Goal: Task Accomplishment & Management: Manage account settings

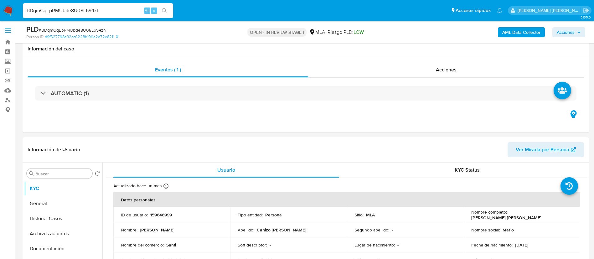
select select "10"
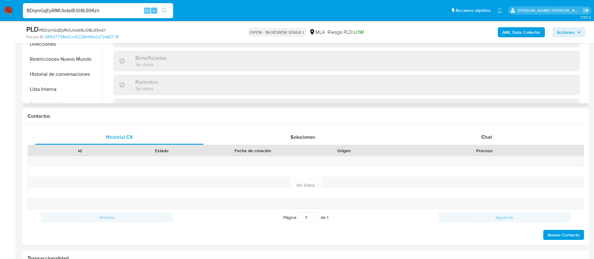
scroll to position [223, 0]
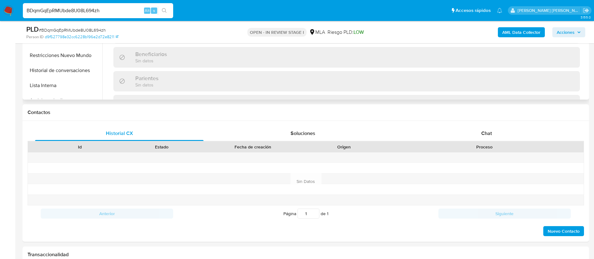
click at [493, 97] on div "Situación Laboral Sin datos" at bounding box center [346, 105] width 467 height 20
click at [483, 130] on span "Chat" at bounding box center [487, 133] width 11 height 7
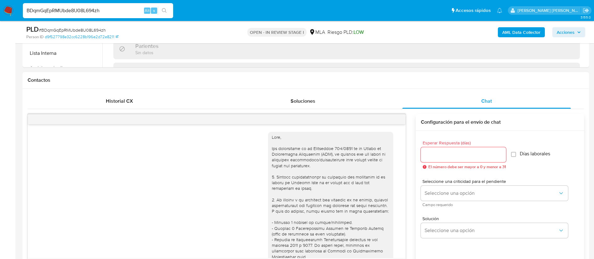
scroll to position [256, 0]
click at [113, 109] on div "17/07/2025 20:02:30 Hola buenas noches quisiera más información 20/07/2025 02:4…" at bounding box center [306, 213] width 557 height 211
click at [114, 102] on span "Historial CX" at bounding box center [119, 100] width 27 height 7
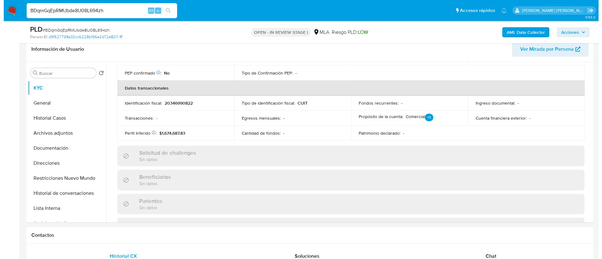
scroll to position [0, 0]
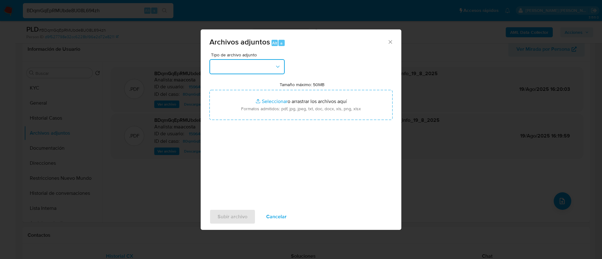
click at [227, 71] on button "button" at bounding box center [246, 66] width 75 height 15
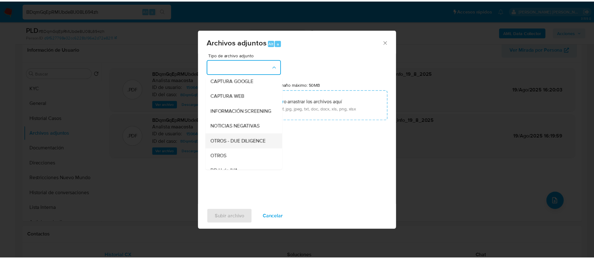
scroll to position [48, 0]
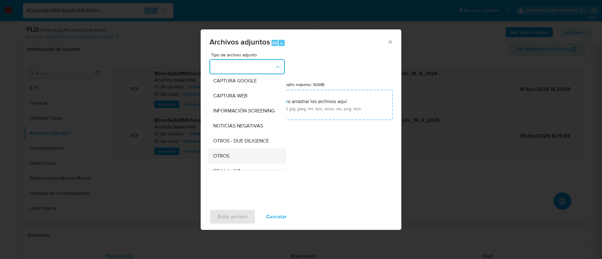
click at [222, 159] on span "OTROS" at bounding box center [221, 156] width 16 height 6
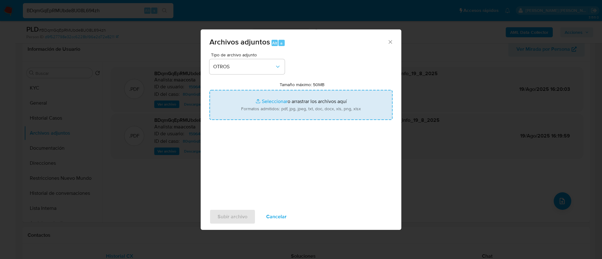
type input "C:\fakepath\Caselog BDqmGqEpRMUbde8U08L694zh_2025_07_18_02_46_25.docx"
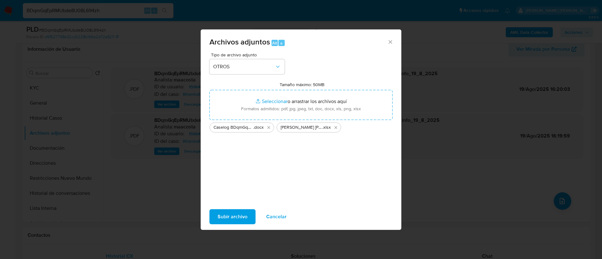
click at [240, 218] on span "Subir archivo" at bounding box center [232, 217] width 30 height 14
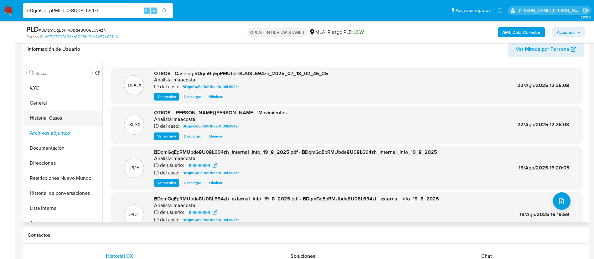
click at [59, 121] on button "Historial Casos" at bounding box center [60, 118] width 73 height 15
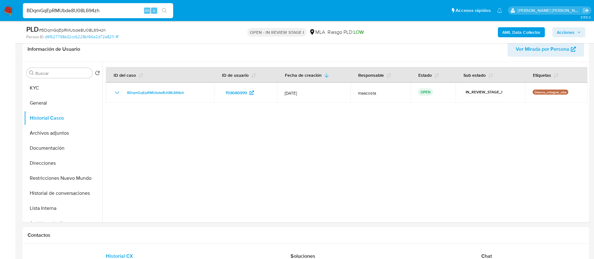
click at [569, 31] on span "Acciones" at bounding box center [566, 32] width 18 height 10
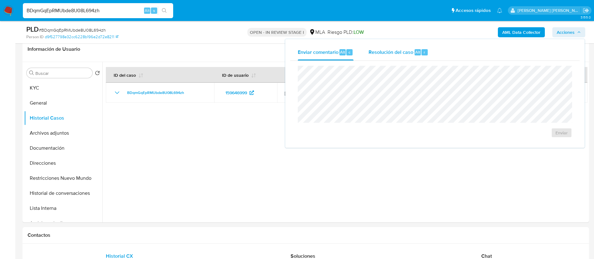
click at [416, 45] on div "Resolución del caso Alt r" at bounding box center [399, 52] width 60 height 16
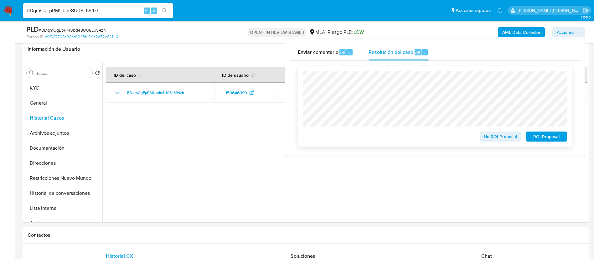
click at [499, 138] on span "No ROI Proposal" at bounding box center [500, 136] width 33 height 9
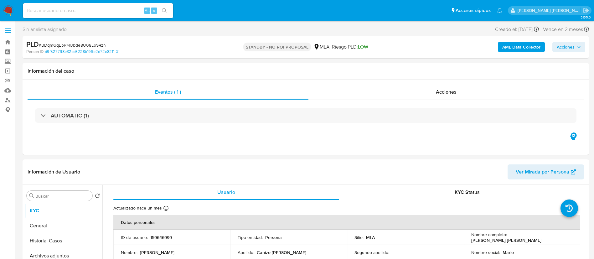
select select "10"
click at [338, 142] on div "Eventos ( 1 ) Acciones AUTOMATIC (1)" at bounding box center [306, 117] width 567 height 75
click at [124, 15] on div "Alt s" at bounding box center [98, 10] width 150 height 15
paste input "er16xlZ1Khu1YOPdGionpMpC"
click at [119, 11] on input "er16xlZ1Khu1YOPdGionpMpC" at bounding box center [98, 11] width 150 height 8
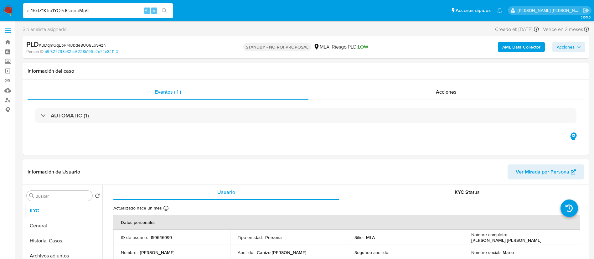
type input "er16xlZ1Khu1YOPdGionpMpC"
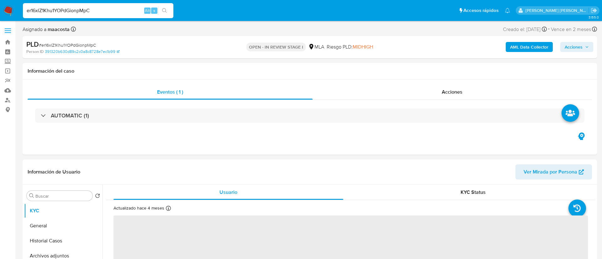
select select "10"
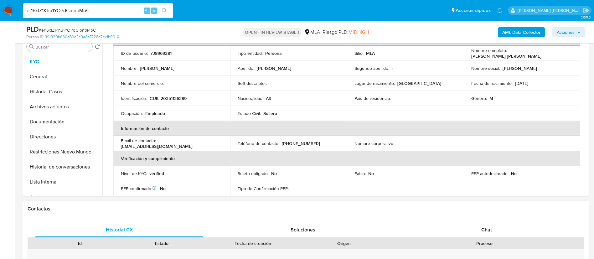
scroll to position [35, 0]
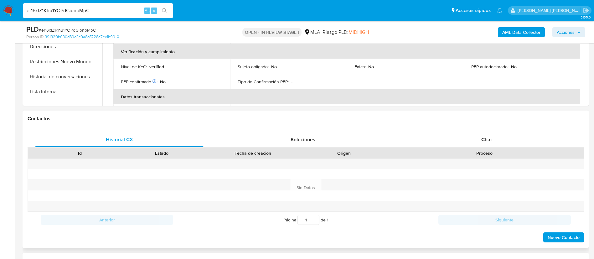
scroll to position [220, 0]
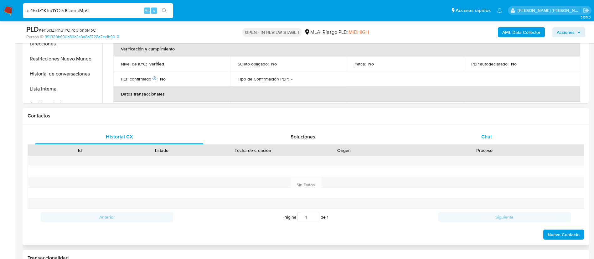
click at [483, 139] on span "Chat" at bounding box center [487, 136] width 11 height 7
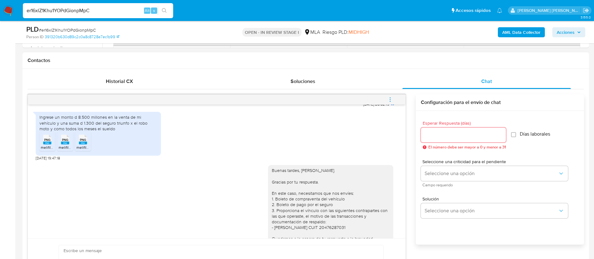
scroll to position [388, 0]
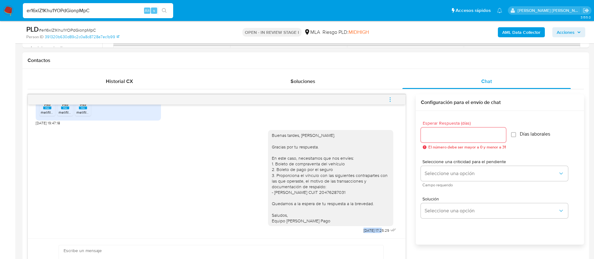
drag, startPoint x: 346, startPoint y: 233, endPoint x: 369, endPoint y: 234, distance: 22.9
click at [369, 234] on div "Buenas tardes, Carlos. Gracias por tu respuesta. En este caso, necesitamos que …" at bounding box center [333, 180] width 130 height 109
copy span "14/08/2025"
click at [389, 100] on icon "menu-action" at bounding box center [391, 100] width 6 height 6
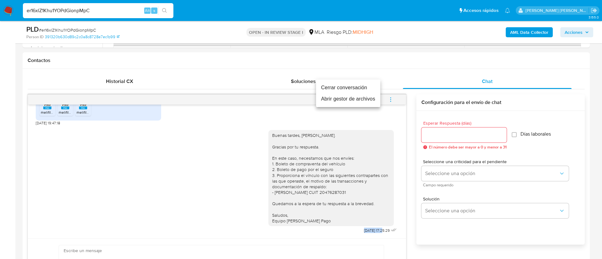
click at [356, 87] on li "Cerrar conversación" at bounding box center [348, 87] width 64 height 11
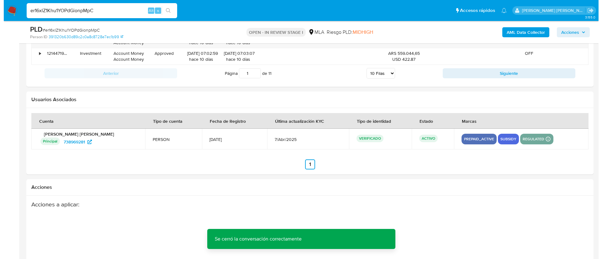
scroll to position [1102, 0]
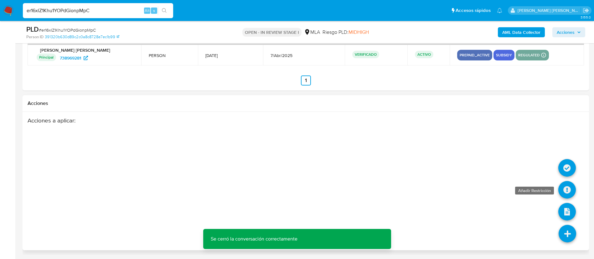
click at [571, 193] on icon at bounding box center [568, 190] width 18 height 18
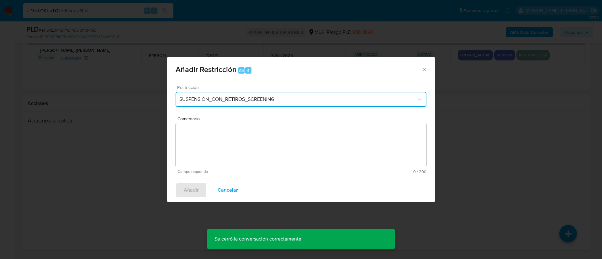
click at [270, 92] on button "SUSPENSION_CON_RETIROS_SCREENING" at bounding box center [300, 99] width 251 height 15
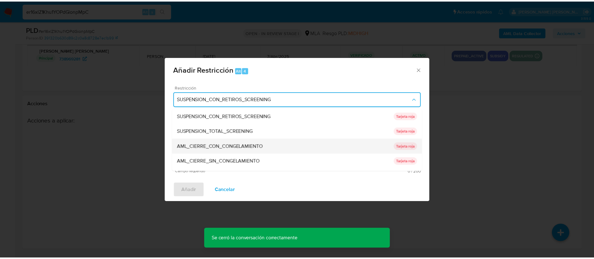
scroll to position [133, 0]
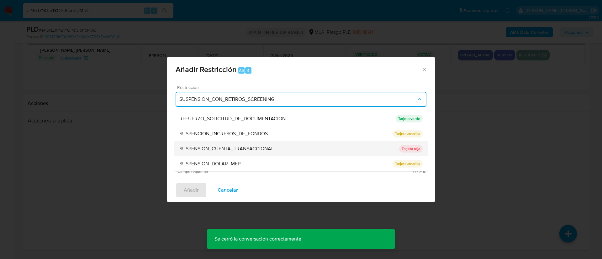
click at [220, 149] on span "SUSPENSION_CUENTA_TRANSACCIONAL" at bounding box center [226, 149] width 94 height 6
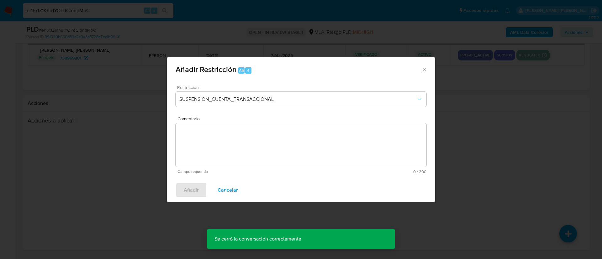
click at [220, 149] on textarea "Comentario" at bounding box center [300, 145] width 251 height 44
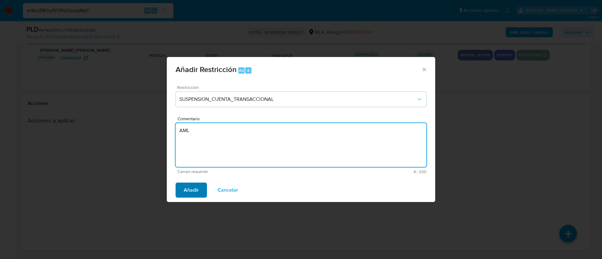
type textarea "AML"
click at [185, 190] on span "Añadir" at bounding box center [191, 190] width 15 height 14
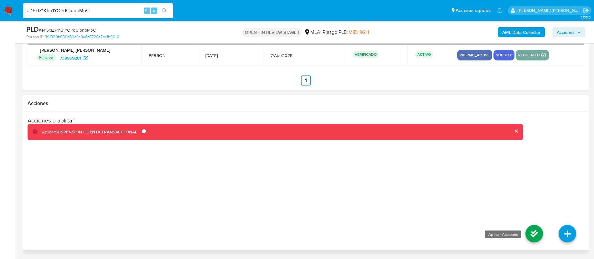
click at [535, 236] on icon at bounding box center [535, 234] width 18 height 18
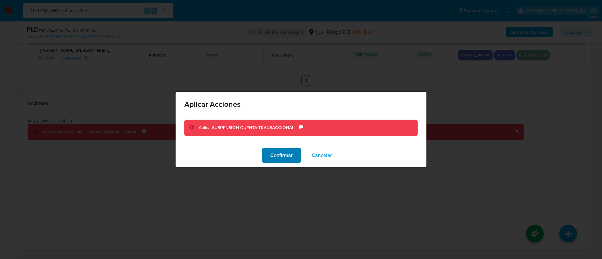
click at [280, 154] on span "Confirmar" at bounding box center [281, 156] width 23 height 14
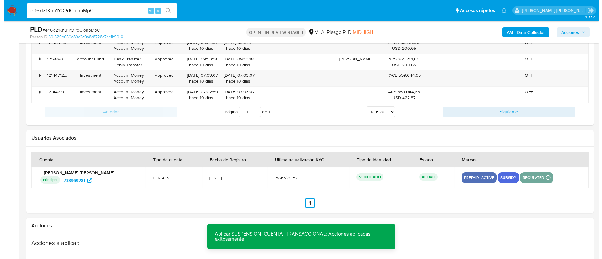
scroll to position [0, 0]
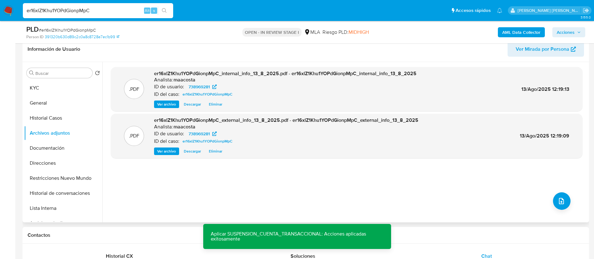
click at [205, 183] on div ".PDF er16xlZ1Khu1YOPdGionpMpC_internal_info_13_8_2025.pdf - er16xlZ1Khu1YOPdGio…" at bounding box center [347, 142] width 472 height 150
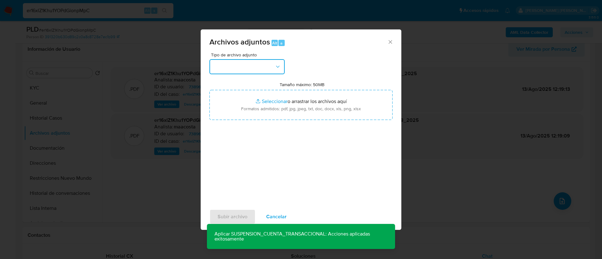
click at [243, 70] on button "button" at bounding box center [246, 66] width 75 height 15
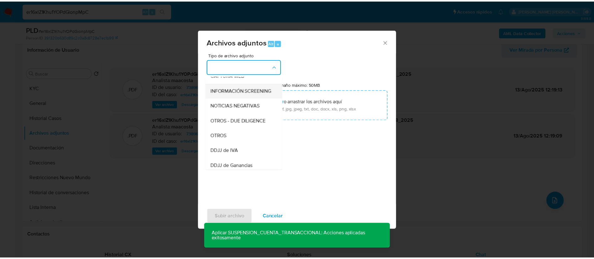
scroll to position [69, 0]
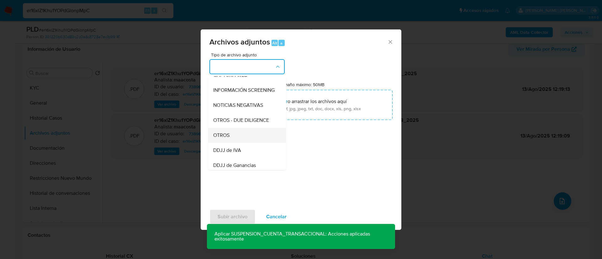
click at [230, 142] on div "OTROS" at bounding box center [245, 135] width 64 height 15
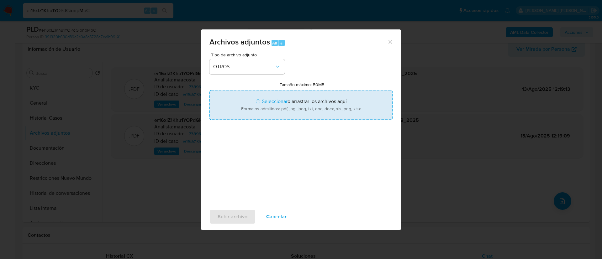
type input "C:\fakepath\Documentación - Carlos Alberto Castillo.pdf"
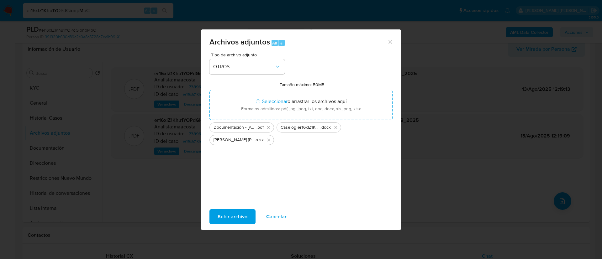
click at [232, 219] on span "Subir archivo" at bounding box center [232, 217] width 30 height 14
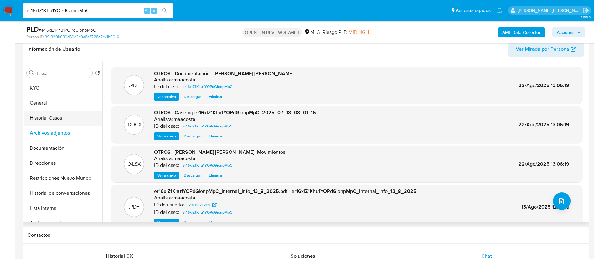
click at [58, 118] on button "Historial Casos" at bounding box center [60, 118] width 73 height 15
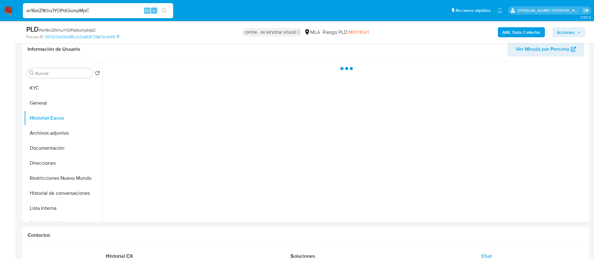
click at [568, 33] on span "Acciones" at bounding box center [566, 32] width 18 height 10
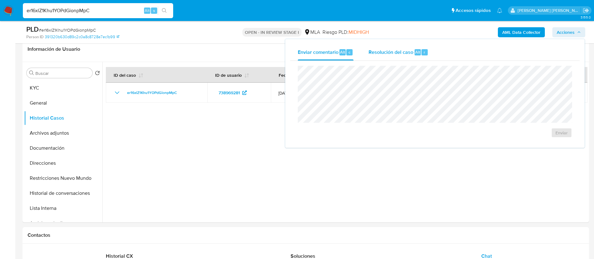
click at [402, 53] on span "Resolución del caso" at bounding box center [391, 51] width 45 height 7
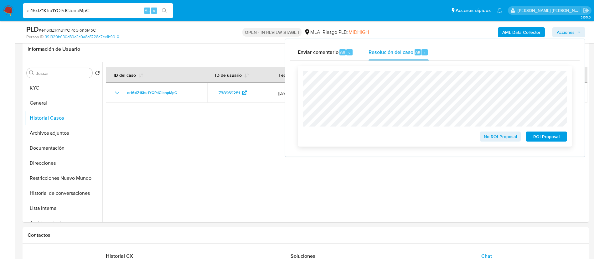
click at [549, 141] on span "ROI Proposal" at bounding box center [546, 136] width 33 height 9
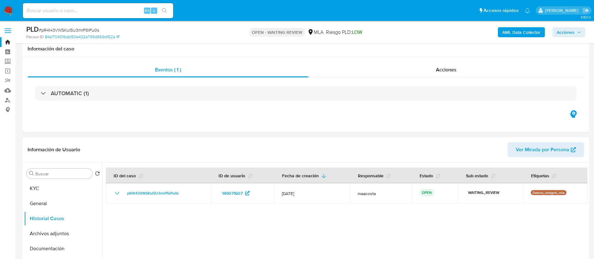
select select "10"
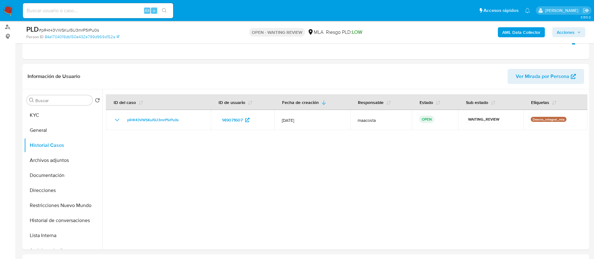
scroll to position [733, 0]
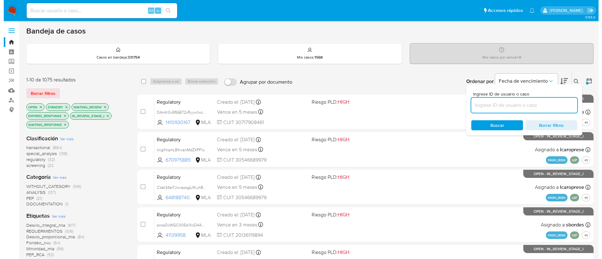
scroll to position [31, 0]
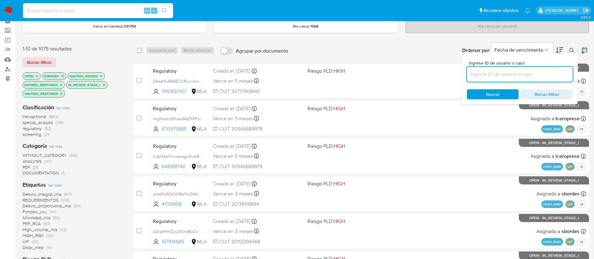
paste input "pR4t43VWSKuI5U3mrP5rPu0s"
click at [525, 73] on input "pR4t43VWSKuI5U3mrP5rPu0s" at bounding box center [520, 74] width 106 height 8
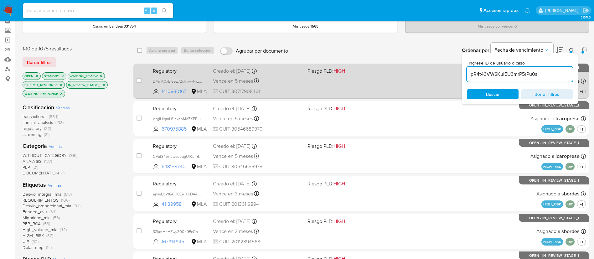
type input "pR4t43VWSKuI5U3mrP5rPu0s"
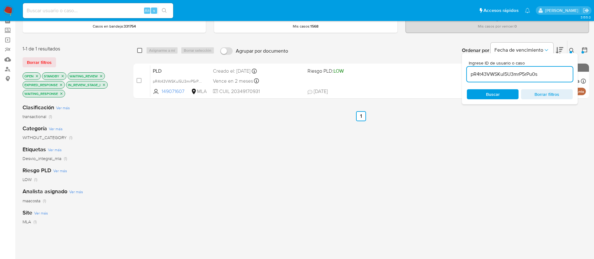
click at [140, 50] on input "checkbox" at bounding box center [139, 50] width 5 height 5
checkbox input "true"
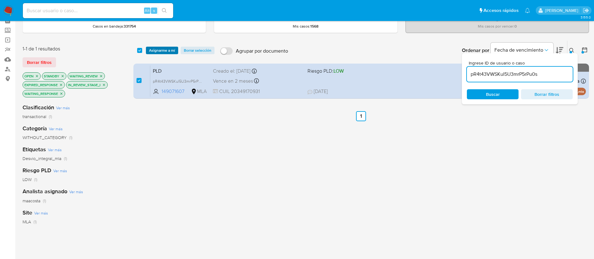
click at [148, 51] on button "Asignarme a mí" at bounding box center [162, 51] width 32 height 8
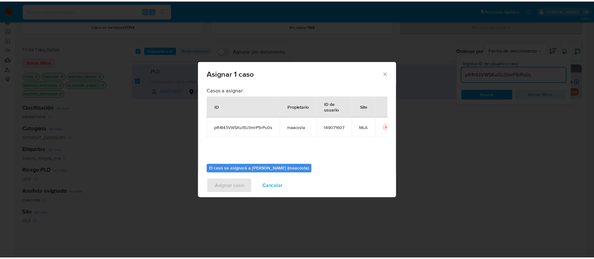
scroll to position [33, 0]
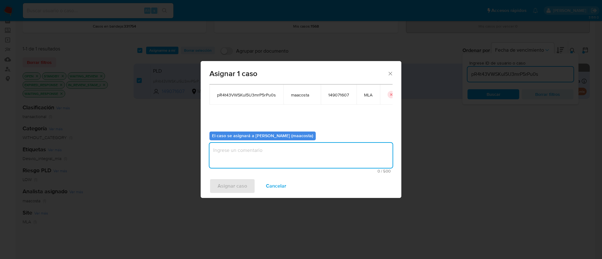
click at [244, 159] on textarea "assign-modal" at bounding box center [300, 155] width 183 height 25
click at [229, 186] on span "Asignar caso" at bounding box center [231, 186] width 29 height 14
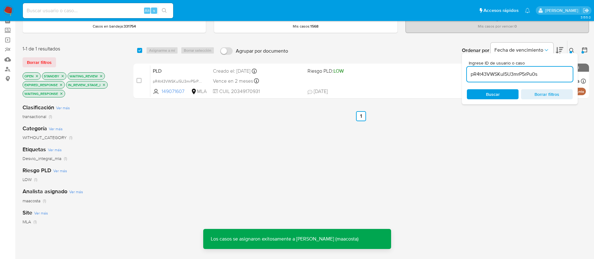
scroll to position [0, 0]
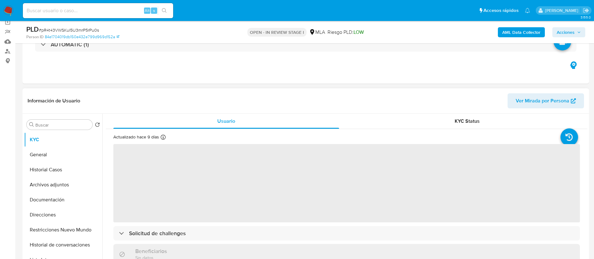
scroll to position [52, 0]
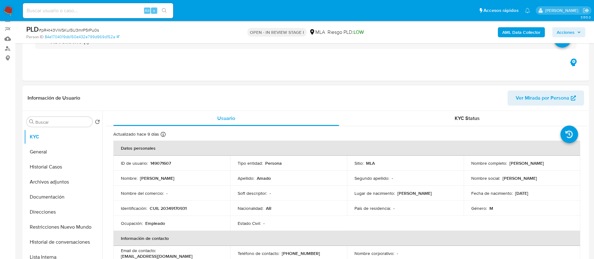
select select "10"
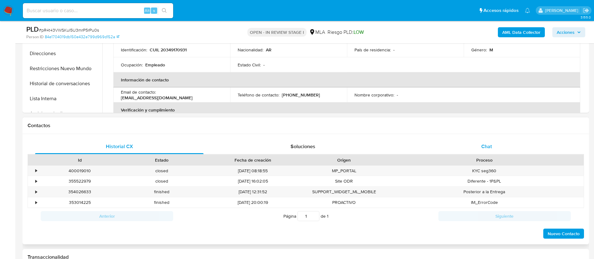
scroll to position [221, 0]
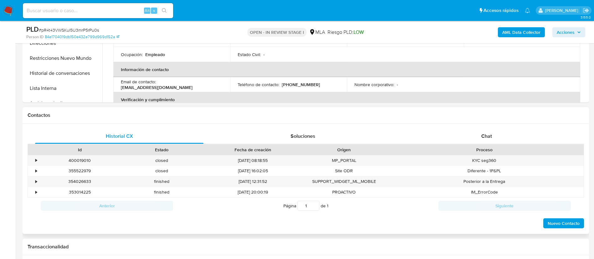
click at [490, 125] on div "Historial CX Soluciones Chat Id Estado Fecha de creación Origen Proceso • 40001…" at bounding box center [306, 179] width 567 height 111
click at [490, 133] on span "Chat" at bounding box center [487, 136] width 11 height 7
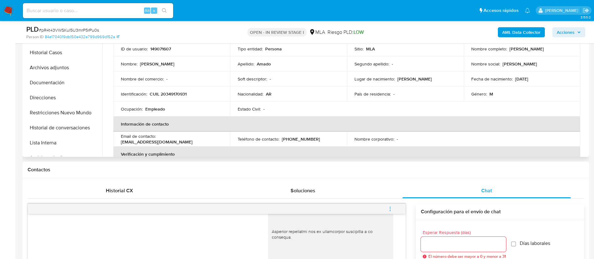
scroll to position [165, 0]
click at [529, 78] on p "18/12/1989" at bounding box center [521, 80] width 13 height 6
copy p "1989"
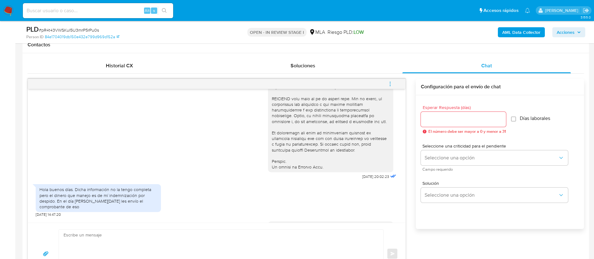
scroll to position [255, 0]
drag, startPoint x: 346, startPoint y: 188, endPoint x: 367, endPoint y: 189, distance: 21.0
click at [367, 180] on div "17/07/2025 20:02:23" at bounding box center [333, 8] width 130 height 343
copy span "17/07/2025"
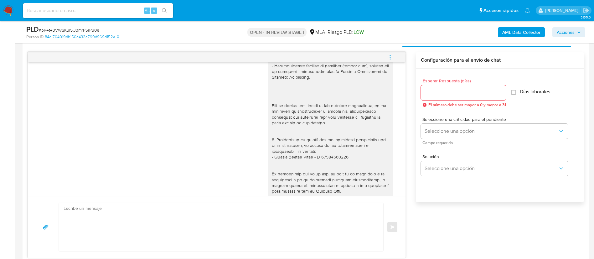
scroll to position [733, 0]
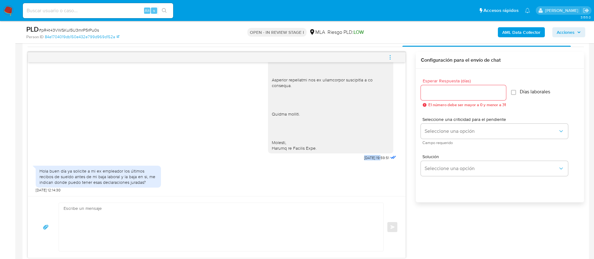
drag, startPoint x: 348, startPoint y: 157, endPoint x: 369, endPoint y: 159, distance: 21.1
copy span "12/08/2025"
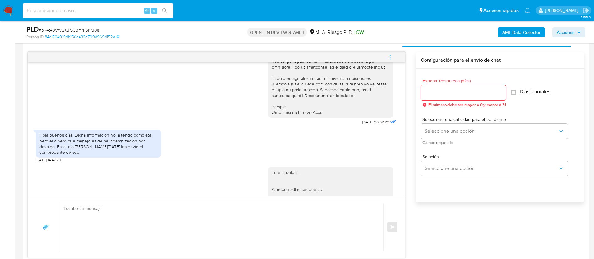
scroll to position [281, 0]
click at [116, 149] on div "Hola buenos días. Dicha información no la tengo completa pero el dinero que man…" at bounding box center [98, 144] width 118 height 23
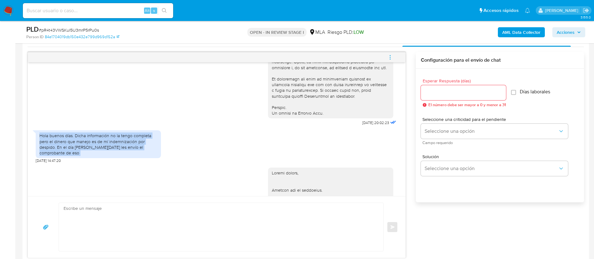
click at [116, 149] on div "Hola buenos días. Dicha información no la tengo completa pero el dinero que man…" at bounding box center [98, 144] width 118 height 23
copy div "Hola buenos días. Dicha información no la tengo completa pero el dinero que man…"
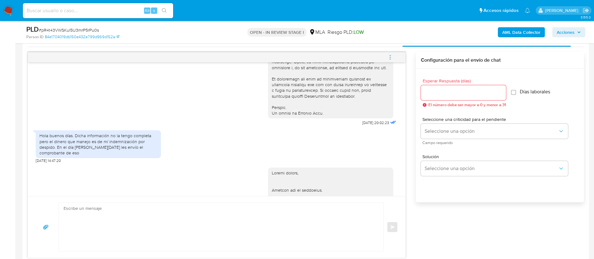
scroll to position [733, 0]
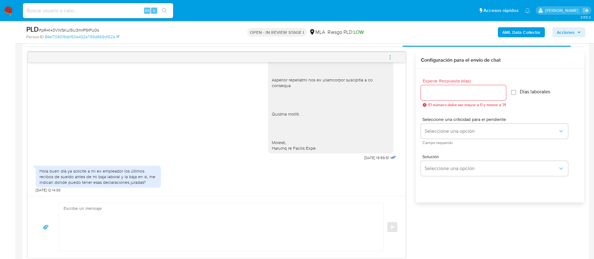
click at [97, 169] on div "Hola buen día ya solicite a mi ex empleador los últimos recibos de sueldo antes…" at bounding box center [98, 176] width 118 height 17
copy div "Hola buen día ya solicite a mi ex empleador los últimos recibos de sueldo antes…"
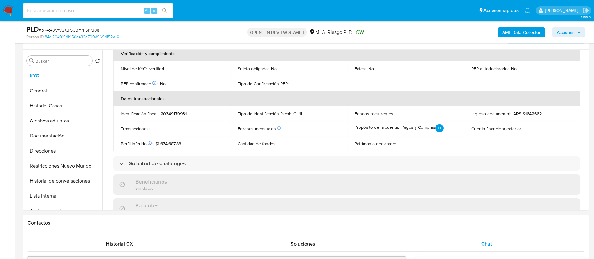
scroll to position [112, 0]
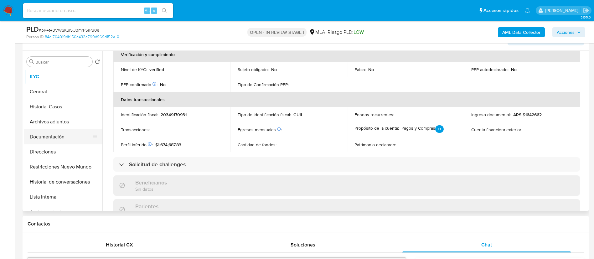
click at [51, 138] on button "Documentación" at bounding box center [60, 136] width 73 height 15
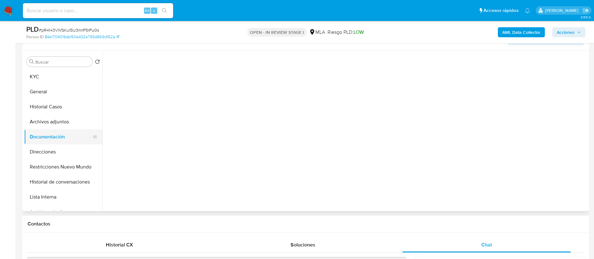
scroll to position [0, 0]
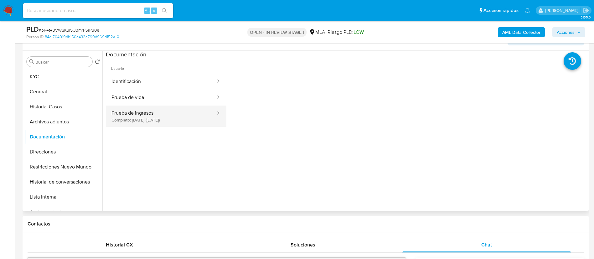
click at [146, 114] on button "Prueba de ingresos Completo: 13/08/2025 (hace 9 días)" at bounding box center [161, 116] width 111 height 21
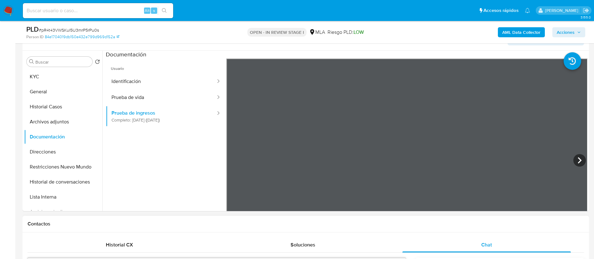
drag, startPoint x: 155, startPoint y: 106, endPoint x: 149, endPoint y: 100, distance: 8.4
click at [149, 100] on ul "Identificación Prueba de vida Prueba de ingresos Completo: 13/08/2025 (hace 9 d…" at bounding box center [166, 100] width 121 height 53
click at [149, 100] on button "Prueba de vida" at bounding box center [161, 98] width 111 height 16
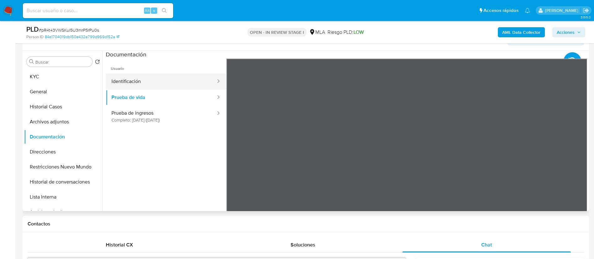
click at [129, 80] on button "Identificación" at bounding box center [161, 82] width 111 height 16
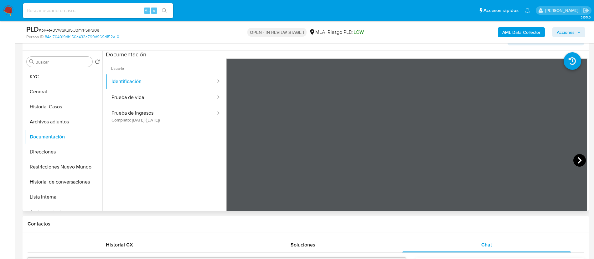
click at [578, 161] on icon at bounding box center [580, 160] width 4 height 6
click at [140, 113] on button "Prueba de ingresos Completo: 13/08/2025 (hace 9 días)" at bounding box center [161, 116] width 111 height 21
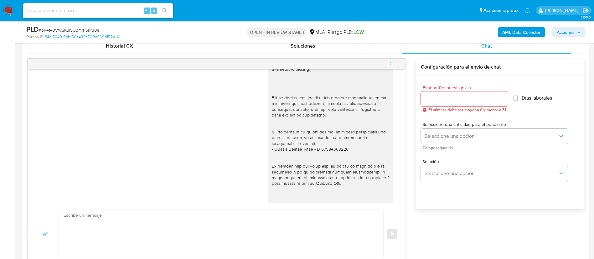
scroll to position [568, 0]
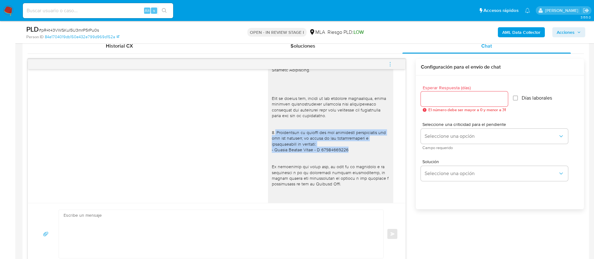
drag, startPoint x: 268, startPoint y: 139, endPoint x: 345, endPoint y: 156, distance: 78.2
click at [345, 156] on div at bounding box center [331, 103] width 118 height 427
copy div "Proporciona el vínculo con las siguientes contrapartes con las que operaste, el…"
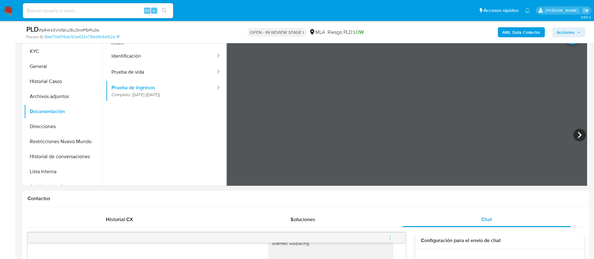
scroll to position [128, 0]
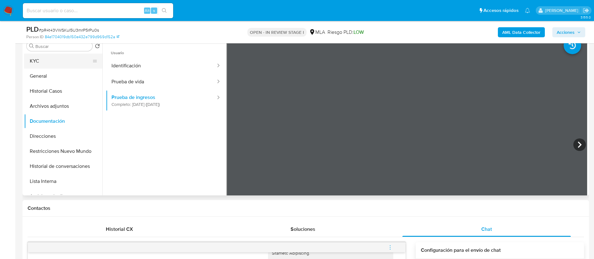
click at [44, 56] on button "KYC" at bounding box center [60, 61] width 73 height 15
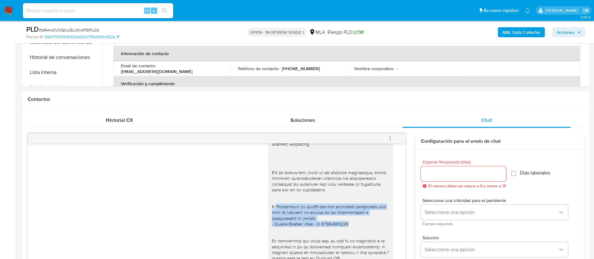
scroll to position [238, 0]
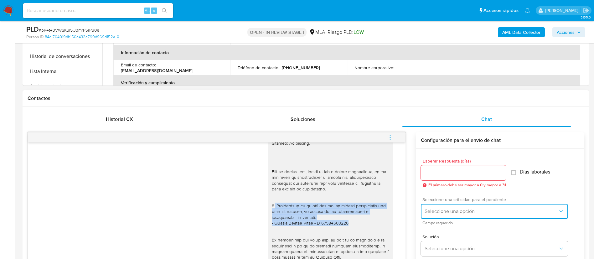
click at [447, 213] on span "Seleccione una opción" at bounding box center [491, 211] width 133 height 6
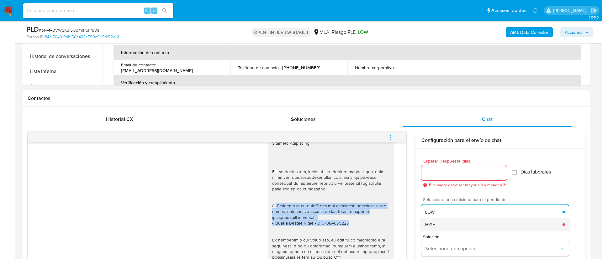
click at [434, 222] on span "HIGH" at bounding box center [430, 225] width 10 height 6
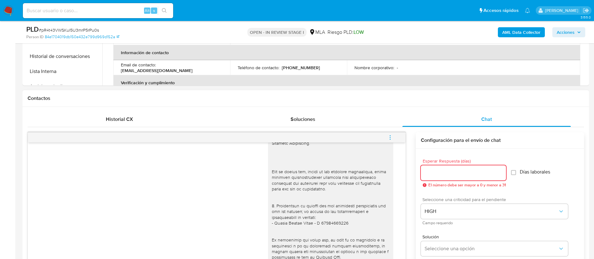
click at [437, 177] on input "Esperar Respuesta (días)" at bounding box center [463, 173] width 85 height 8
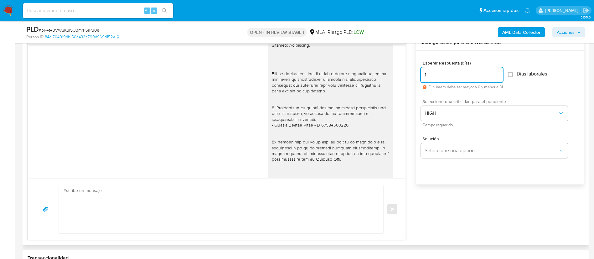
scroll to position [325, 0]
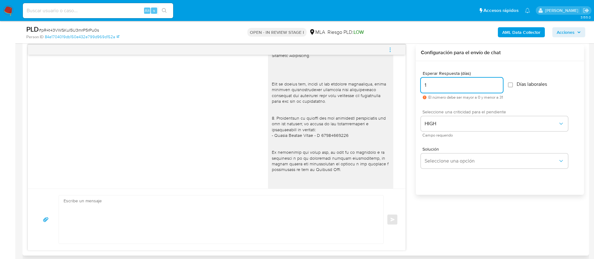
type input "1"
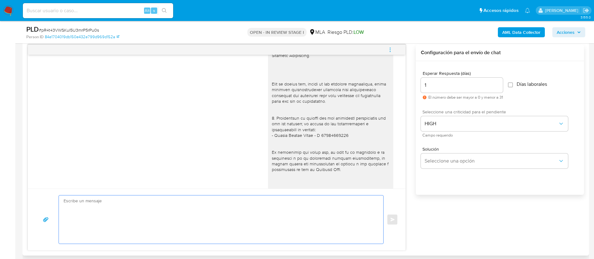
click at [323, 223] on textarea at bounding box center [220, 220] width 312 height 48
paste textarea "Proporciona el vínculo con las siguientes contrapartes con las que operaste, el…"
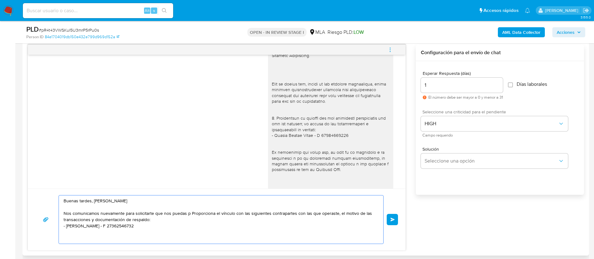
click at [205, 213] on textarea "Buenas tardes, Nataniel Nos comunicamos nuevamente para solicitarte que nos pue…" at bounding box center [220, 220] width 312 height 48
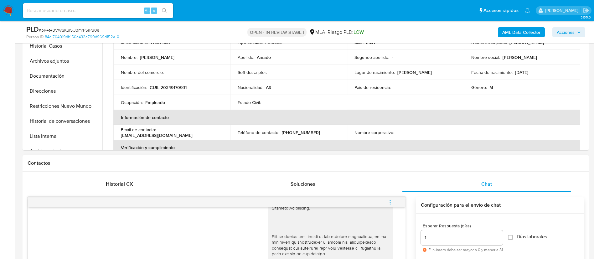
scroll to position [155, 0]
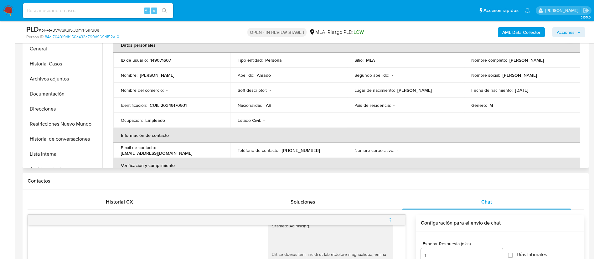
click at [517, 58] on p "Nathaniel Nicolas Amado" at bounding box center [527, 60] width 34 height 6
copy p "Nathaniel"
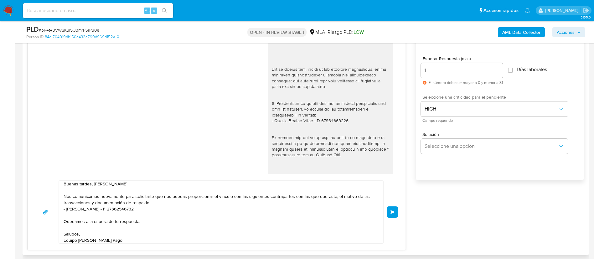
scroll to position [343, 0]
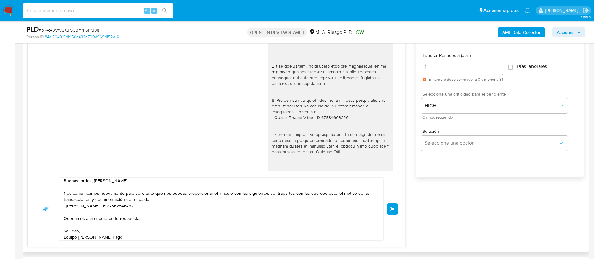
click at [103, 178] on textarea "Buenas tardes, Nataniel Nos comunicamos nuevamente para solicitarte que nos pue…" at bounding box center [220, 209] width 312 height 63
paste textarea "haniel"
type textarea "Buenas tardes, Nathaniel Nos comunicamos nuevamente para solicitarte que nos pu…"
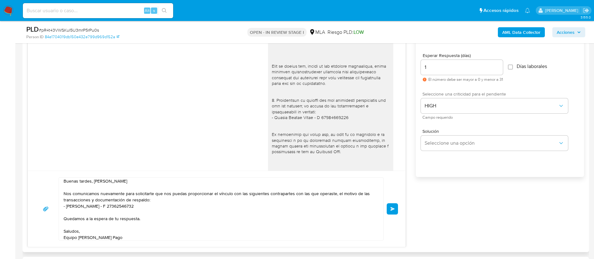
click at [391, 205] on button "Enviar" at bounding box center [392, 208] width 11 height 11
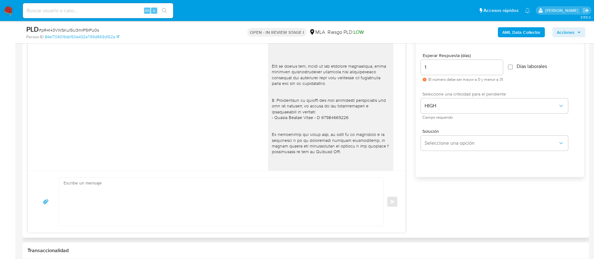
scroll to position [820, 0]
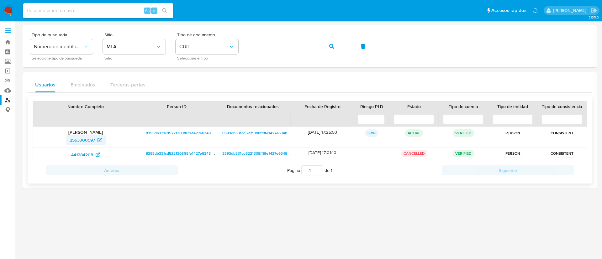
click at [89, 140] on span "2563300597" at bounding box center [82, 140] width 25 height 10
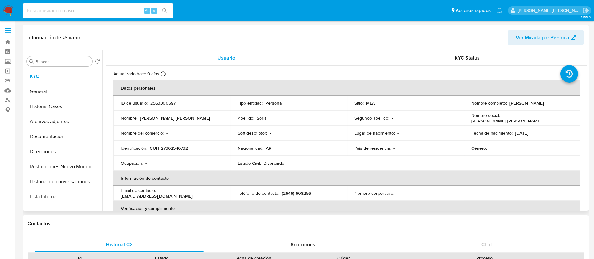
select select "10"
click at [46, 144] on button "Direcciones" at bounding box center [60, 151] width 73 height 15
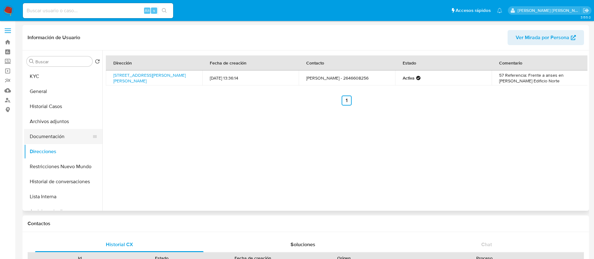
click at [43, 138] on button "Documentación" at bounding box center [60, 136] width 73 height 15
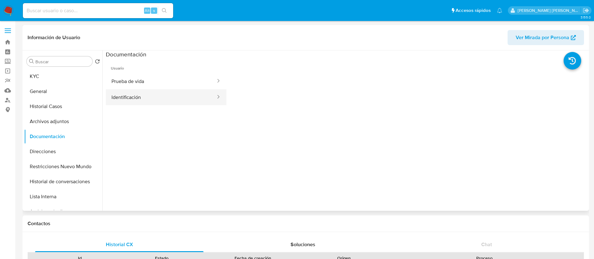
click at [128, 95] on button "Identificación" at bounding box center [161, 97] width 111 height 16
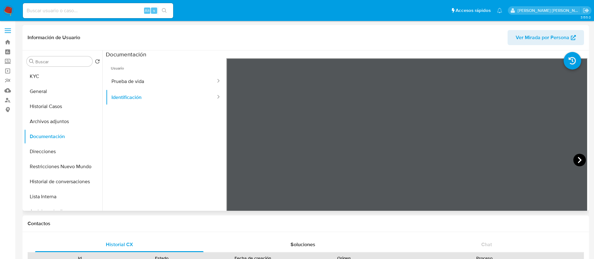
click at [574, 159] on icon at bounding box center [580, 160] width 13 height 13
click at [138, 77] on button "Prueba de vida" at bounding box center [161, 81] width 111 height 16
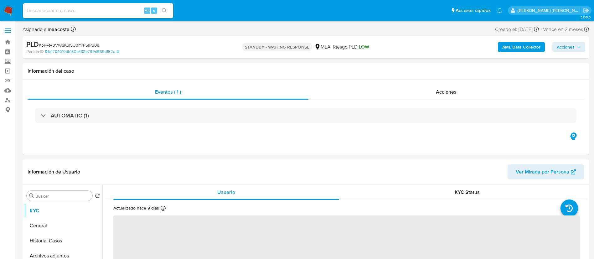
select select "10"
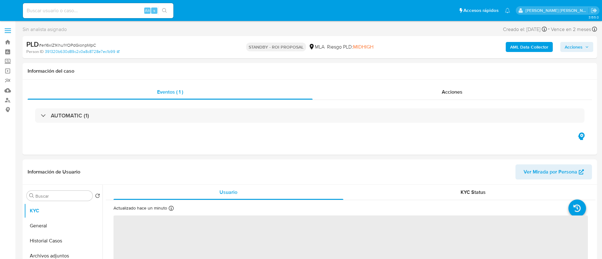
select select "10"
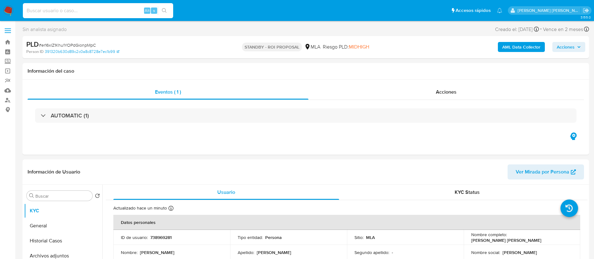
paste input "ugNTTCZUo3xlBLkKlC4dOibc"
click at [114, 14] on input "ugNTTCZUo3xlBLkKlC4dOibc" at bounding box center [98, 11] width 150 height 8
type input "ugNTTCZUo3xlBLkKlC4dOibc"
select select "10"
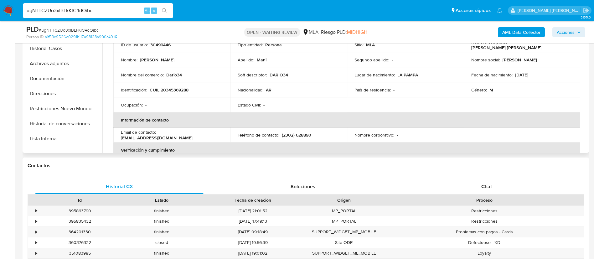
scroll to position [180, 0]
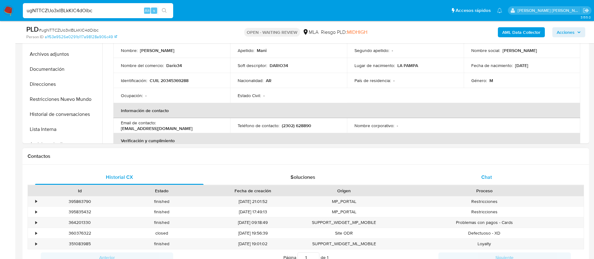
click at [483, 171] on div "Chat" at bounding box center [487, 177] width 169 height 15
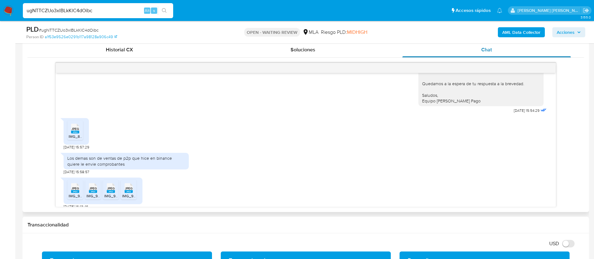
scroll to position [307, 0]
click at [75, 127] on span "JPEG" at bounding box center [75, 129] width 8 height 4
click at [74, 187] on icon "JPEG" at bounding box center [75, 187] width 8 height 11
click at [97, 193] on span "IMG_9448.jpeg" at bounding box center [99, 195] width 26 height 5
click at [111, 193] on span "IMG_9449.jpeg" at bounding box center [117, 195] width 26 height 5
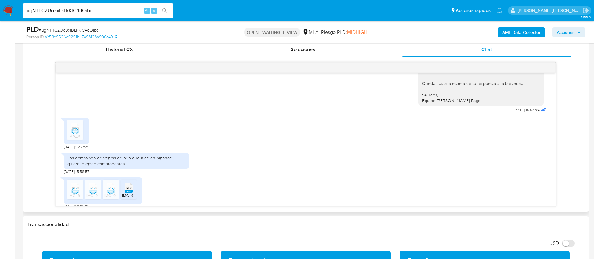
click at [132, 187] on icon "JPEG" at bounding box center [129, 187] width 8 height 11
